Goal: Find specific page/section: Find specific page/section

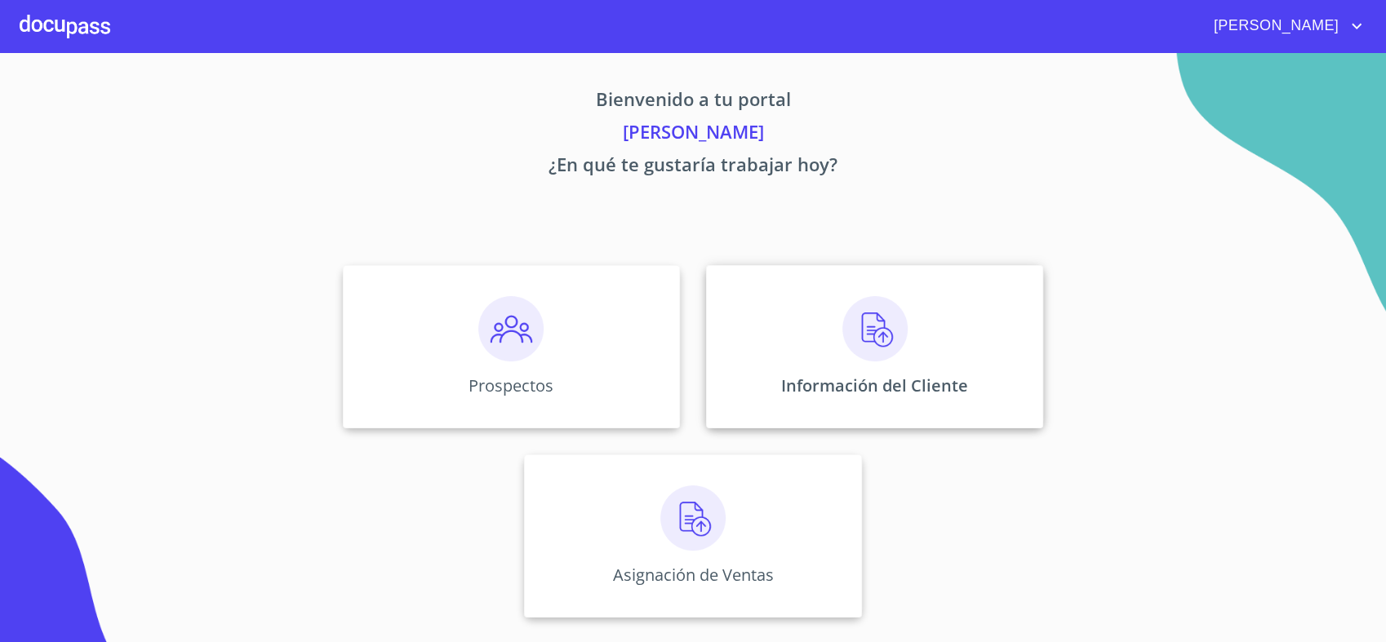
click at [792, 359] on div "Información del Cliente" at bounding box center [874, 346] width 337 height 163
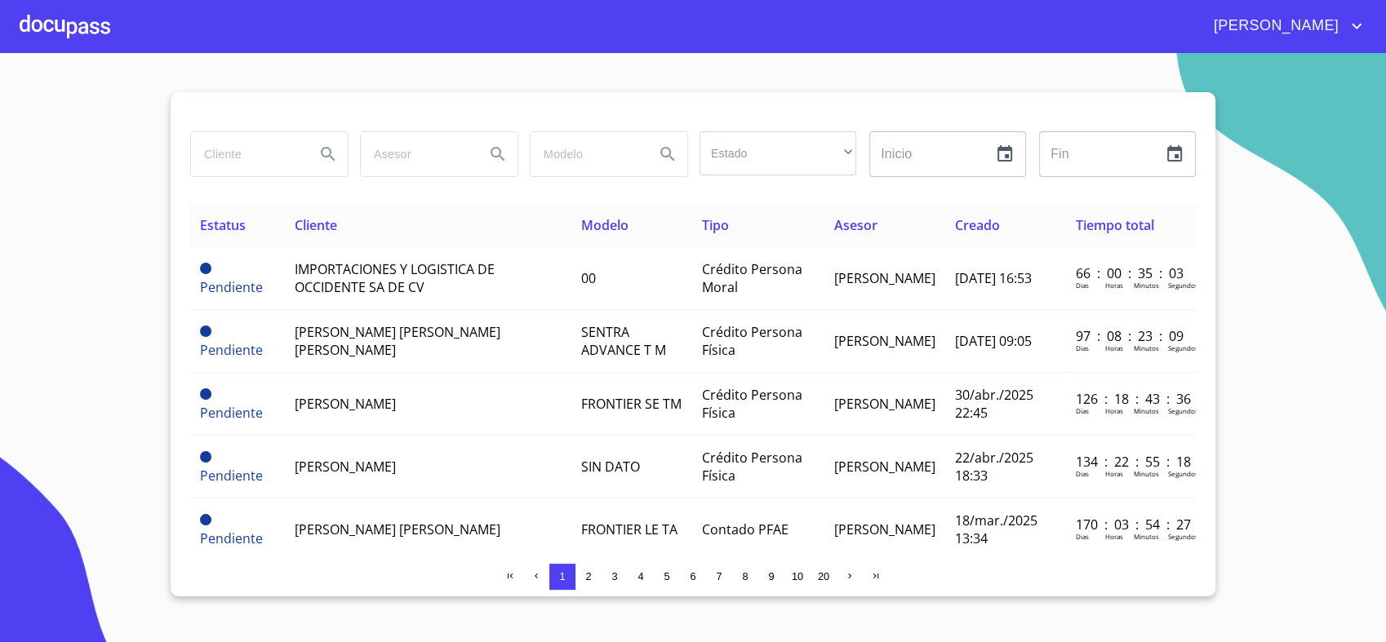
click at [275, 163] on input "search" at bounding box center [246, 154] width 111 height 44
type input "[PERSON_NAME]"
click at [388, 175] on input "search" at bounding box center [416, 154] width 111 height 44
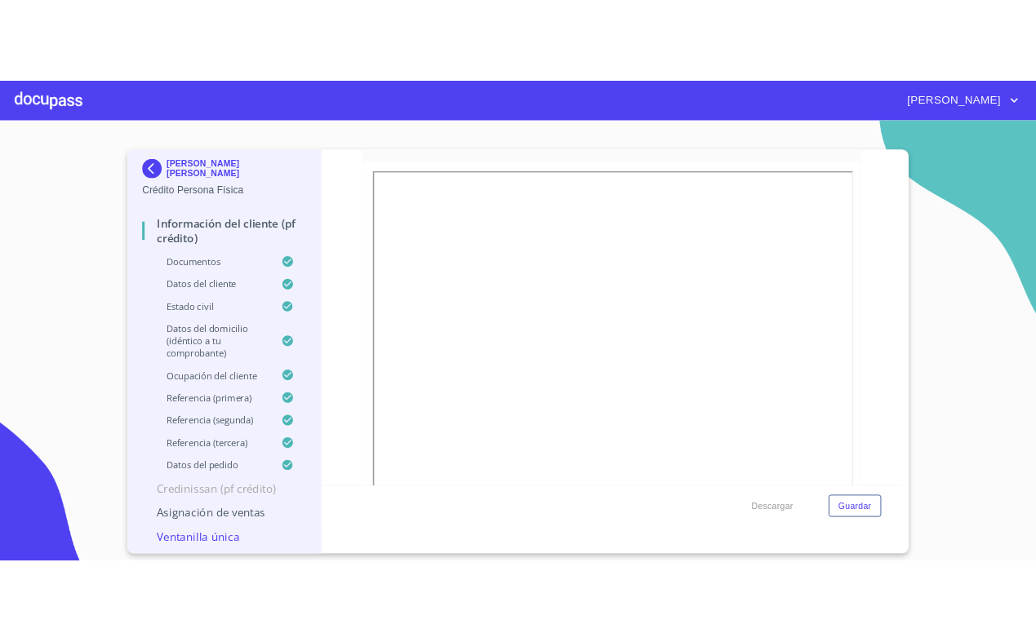
scroll to position [3911, 0]
